Goal: Navigation & Orientation: Find specific page/section

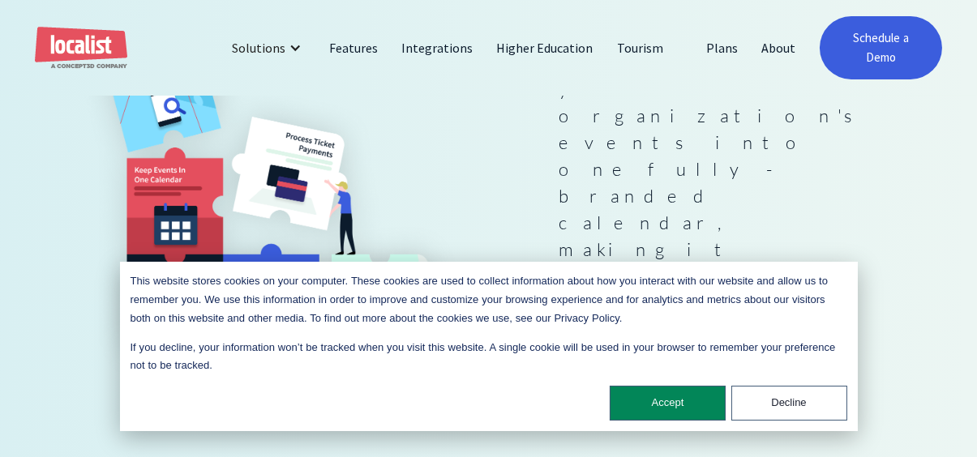
scroll to position [455, 0]
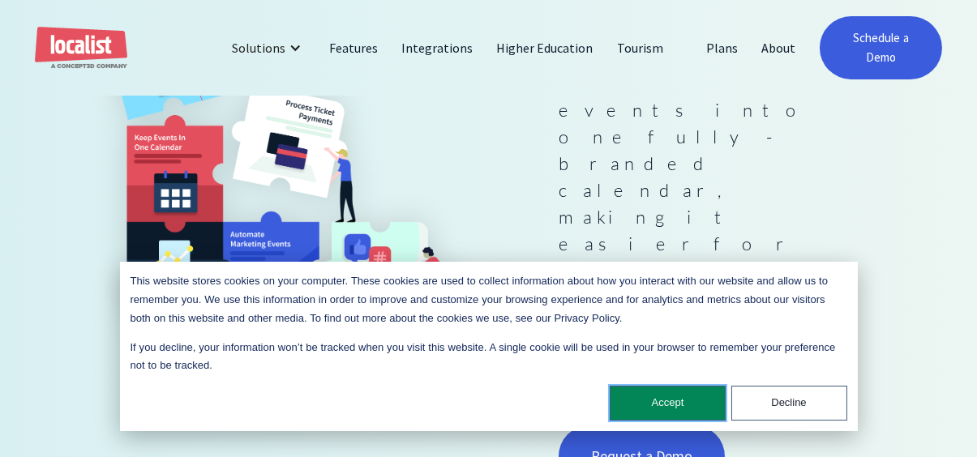
click at [658, 401] on button "Accept" at bounding box center [668, 403] width 116 height 35
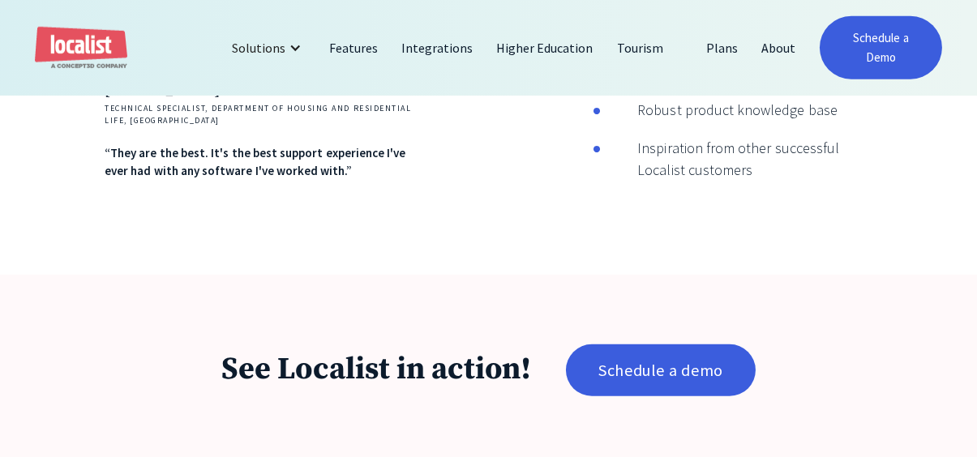
scroll to position [2456, 0]
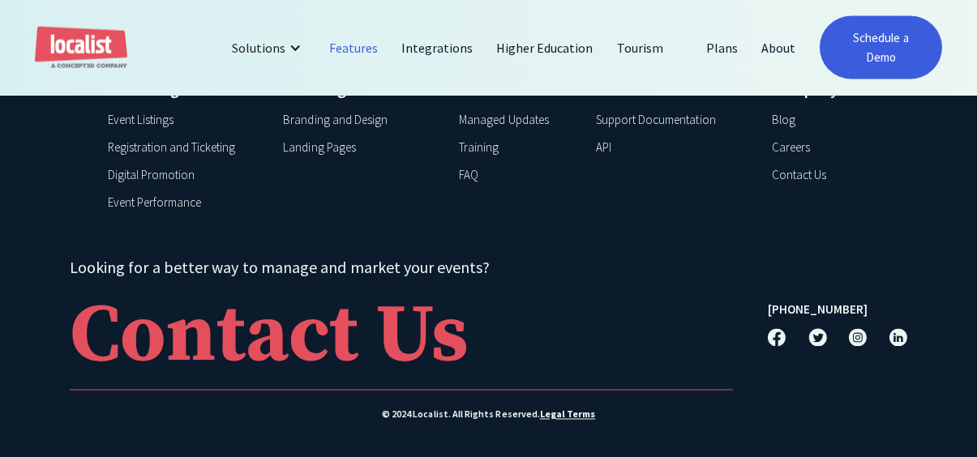
scroll to position [1310, 0]
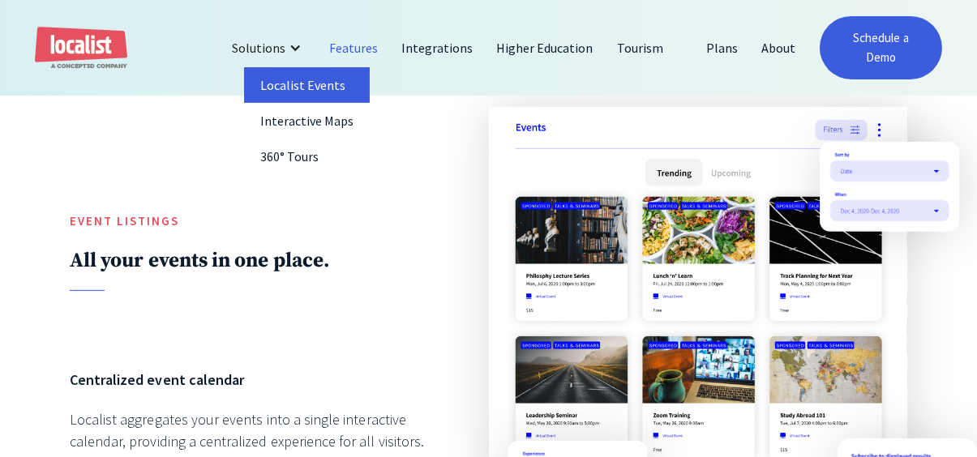
click at [268, 91] on link "Localist Events" at bounding box center [307, 85] width 127 height 36
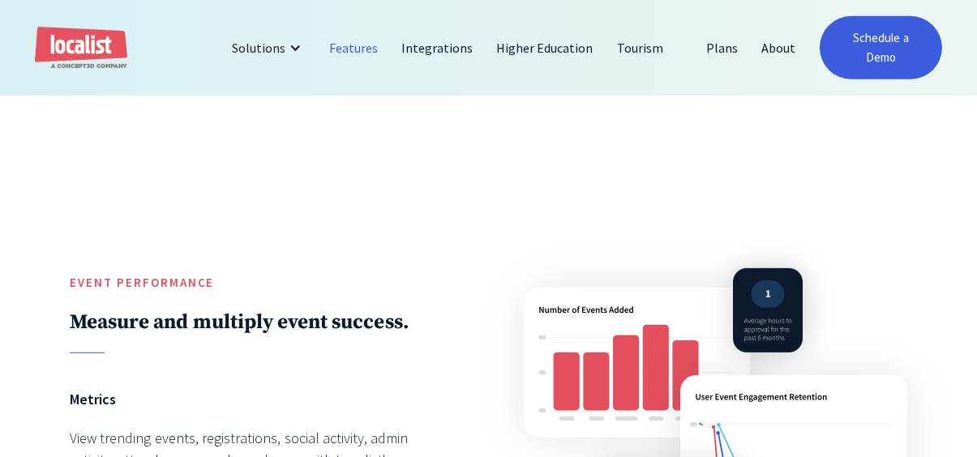
scroll to position [2403, 0]
